Goal: Information Seeking & Learning: Learn about a topic

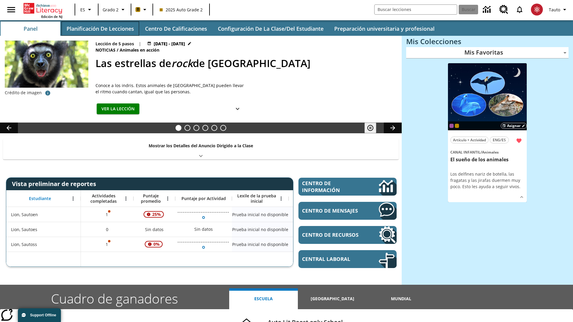
click at [100, 29] on button "Planificación de lecciones" at bounding box center [100, 28] width 78 height 14
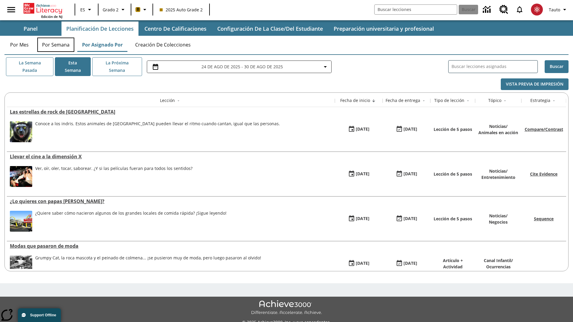
click at [56, 45] on button "Por semana" at bounding box center [55, 45] width 37 height 14
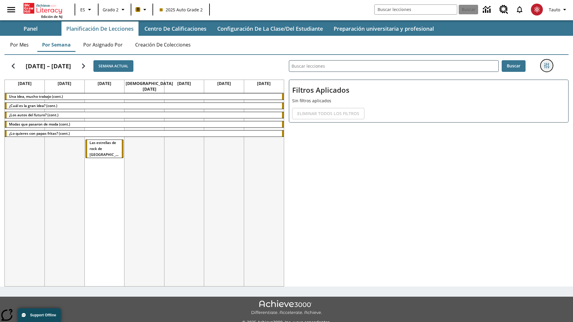
click at [546, 66] on icon "Menú lateral de filtros" at bounding box center [546, 65] width 5 height 5
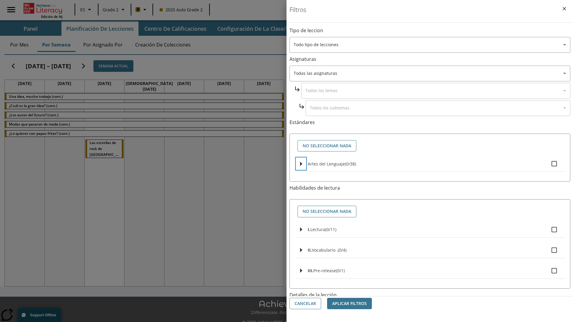
click at [301, 164] on icon "Seleccione estándares" at bounding box center [301, 164] width 2 height 4
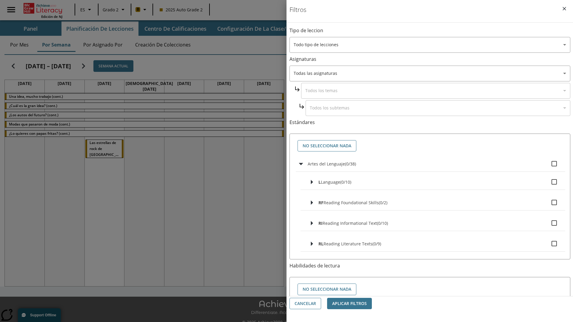
click at [434, 164] on label "Artes del Lenguaje ( 0 / 38 )" at bounding box center [434, 164] width 253 height 13
click at [548, 164] on input "Artes del Lenguaje ( 0 / 38 )" at bounding box center [554, 164] width 13 height 13
checkbox input "true"
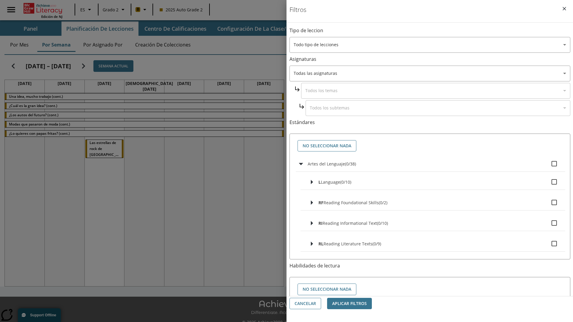
checkbox input "true"
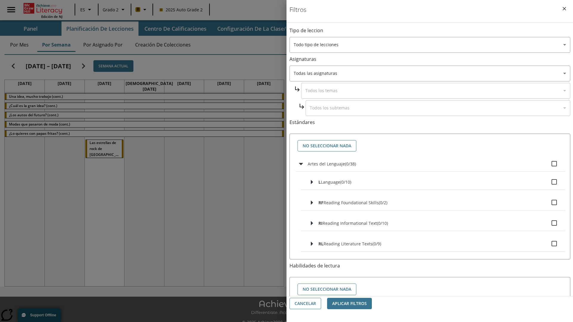
checkbox input "true"
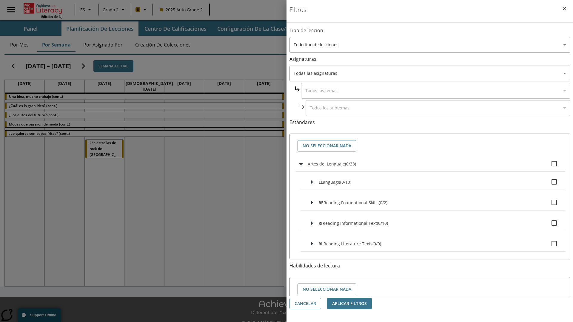
checkbox input "true"
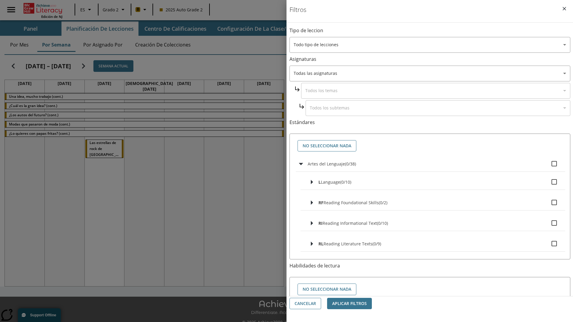
checkbox input "true"
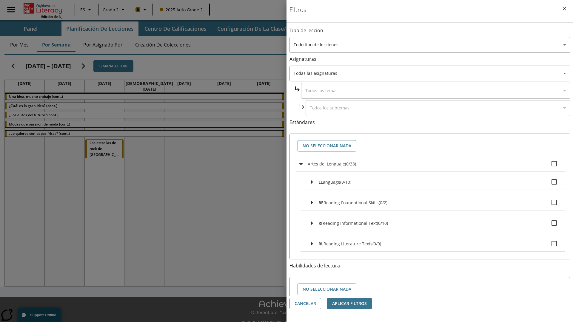
checkbox input "true"
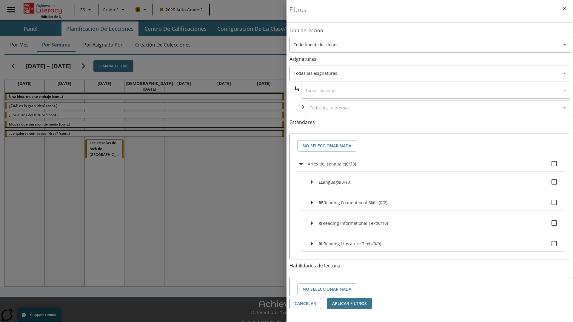
checkbox input "true"
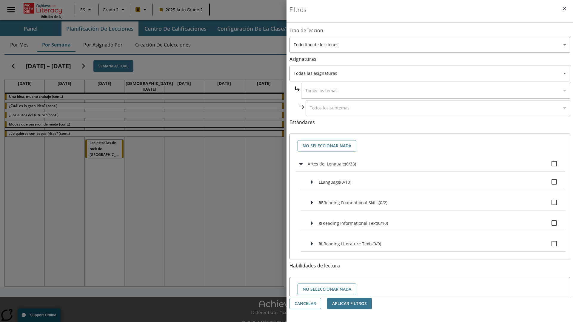
checkbox input "true"
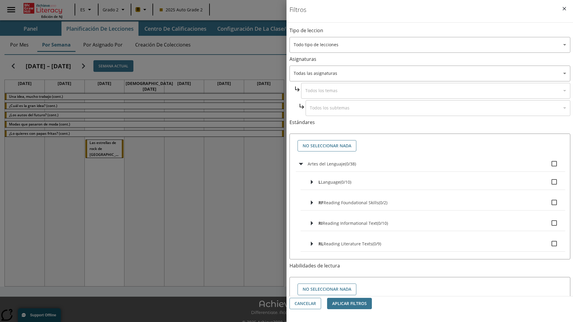
checkbox input "true"
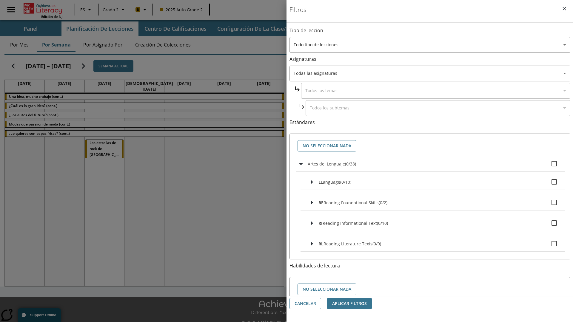
checkbox input "true"
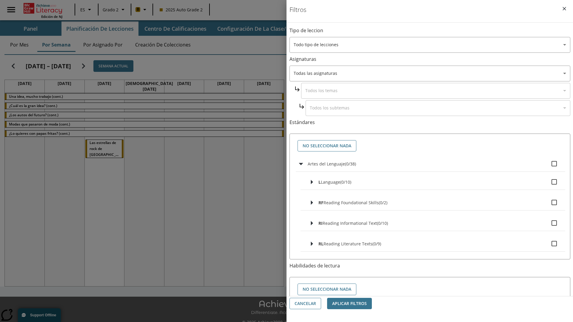
checkbox input "true"
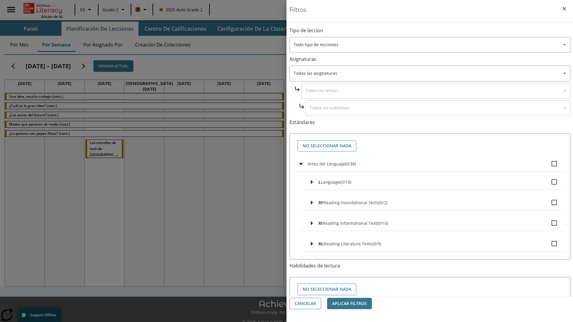
checkbox input "true"
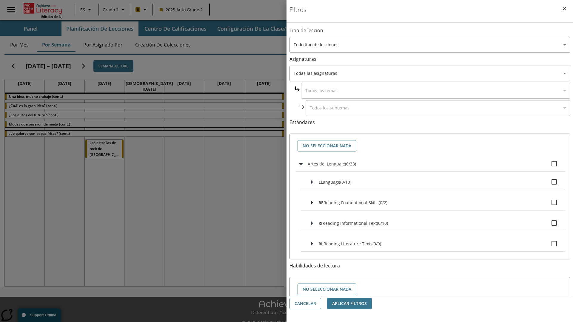
checkbox input "true"
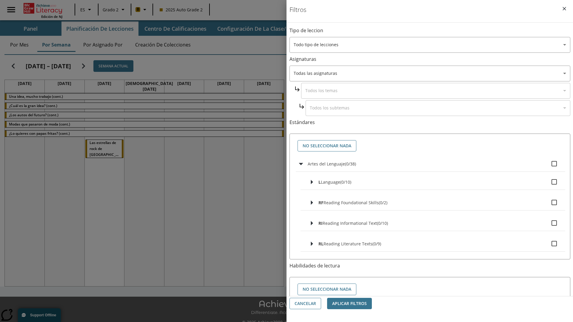
checkbox input "true"
